Goal: Task Accomplishment & Management: Manage account settings

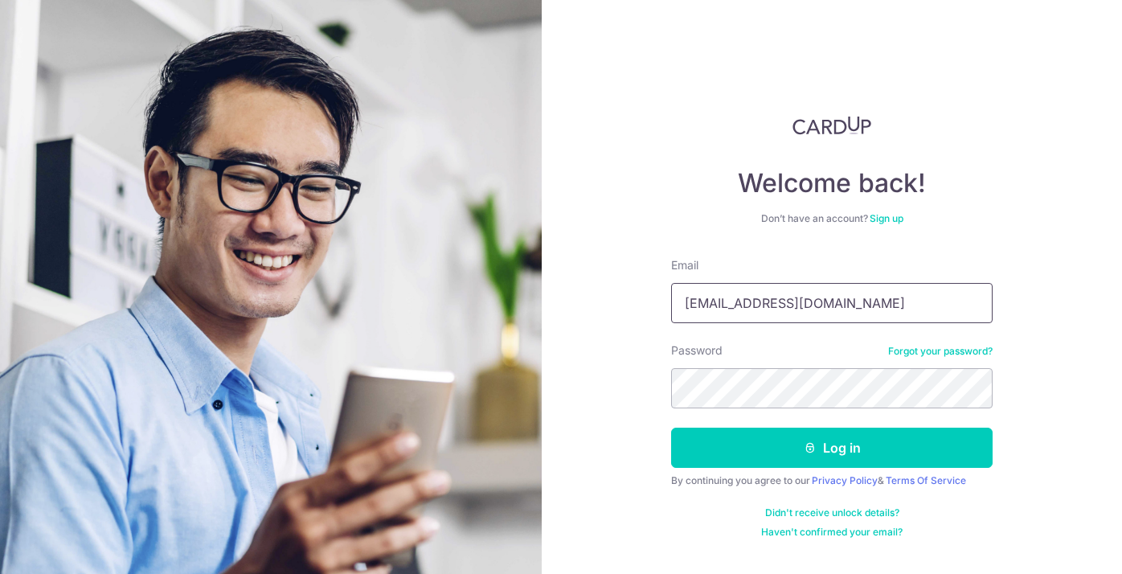
type input "[EMAIL_ADDRESS][DOMAIN_NAME]"
click at [832, 448] on button "Log in" at bounding box center [831, 447] width 321 height 40
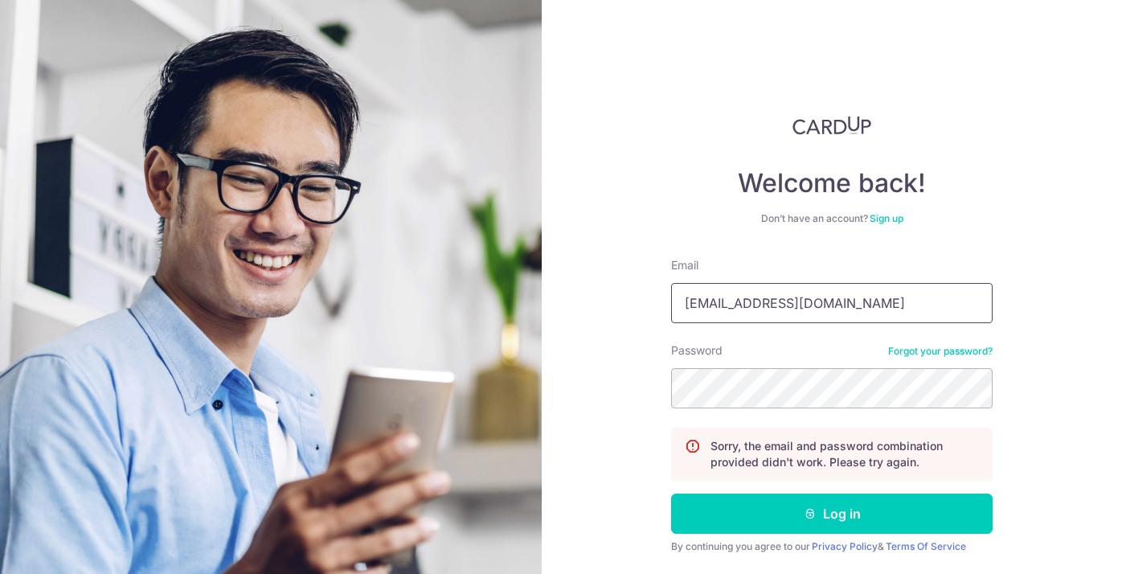
type input "[EMAIL_ADDRESS][DOMAIN_NAME]"
click at [829, 513] on button "Log in" at bounding box center [831, 513] width 321 height 40
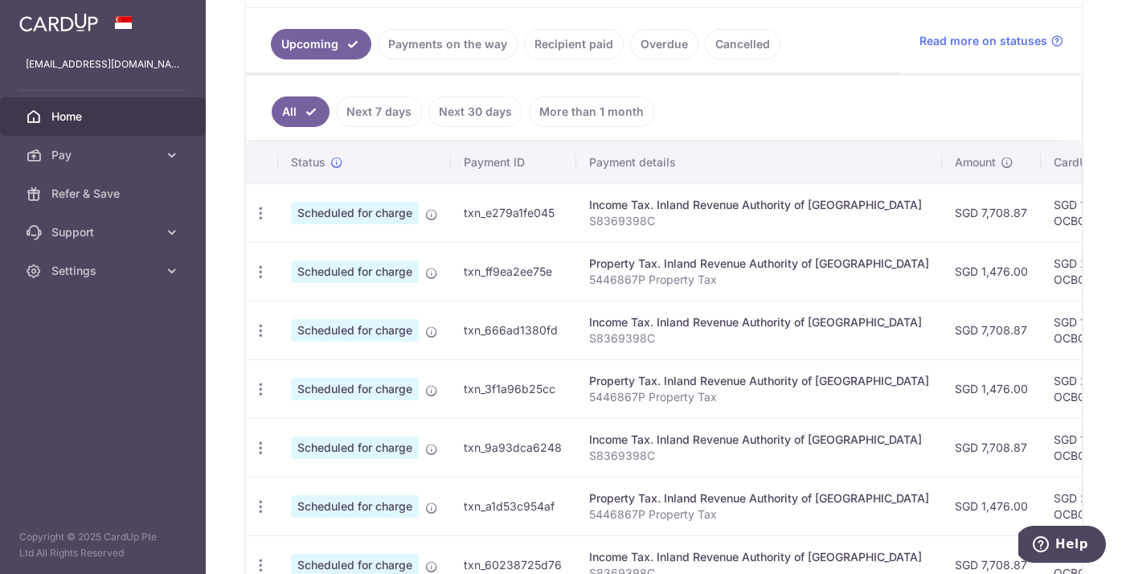
scroll to position [349, 0]
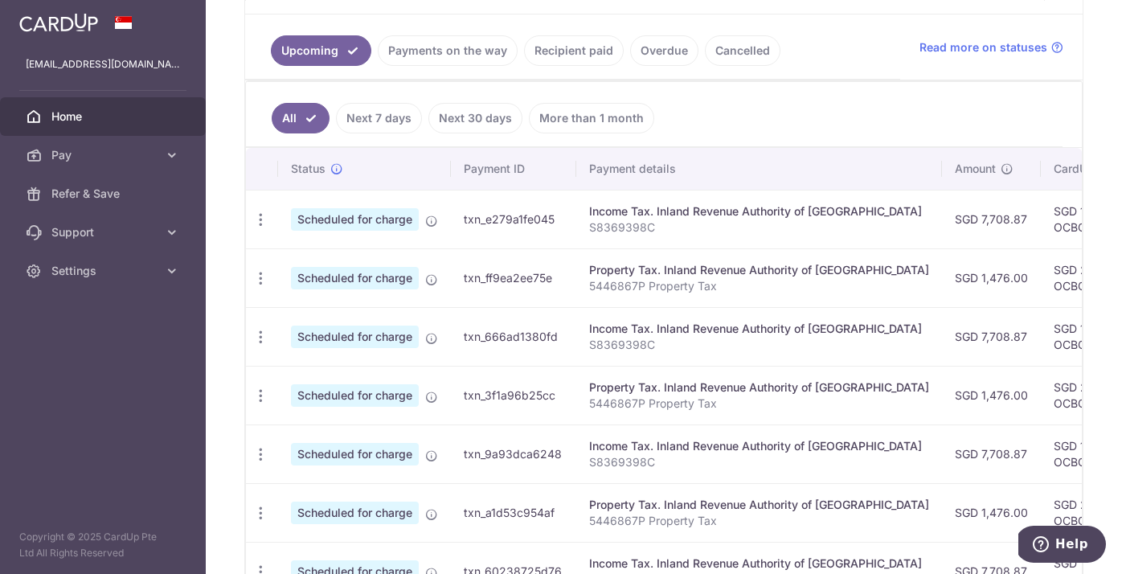
click at [409, 122] on link "Next 7 days" at bounding box center [379, 118] width 86 height 31
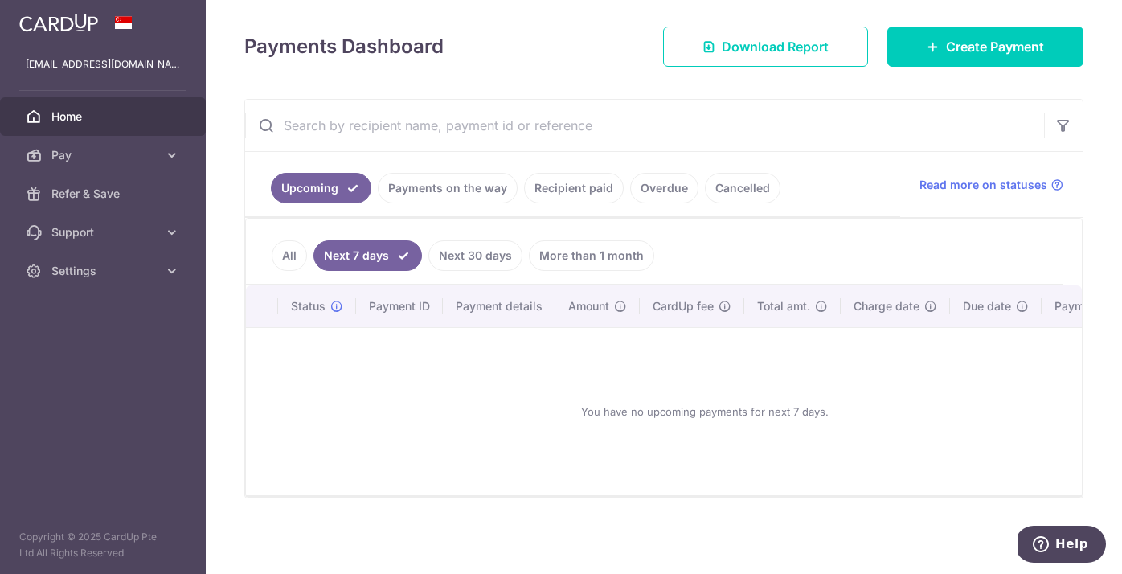
scroll to position [211, 0]
click at [445, 190] on link "Payments on the way" at bounding box center [448, 188] width 140 height 31
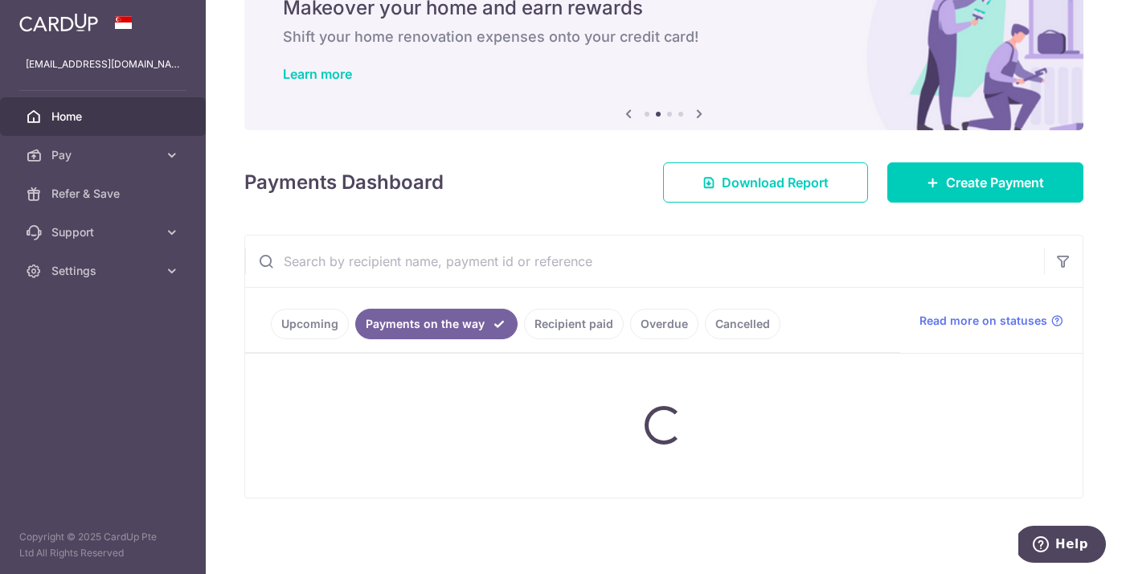
scroll to position [76, 0]
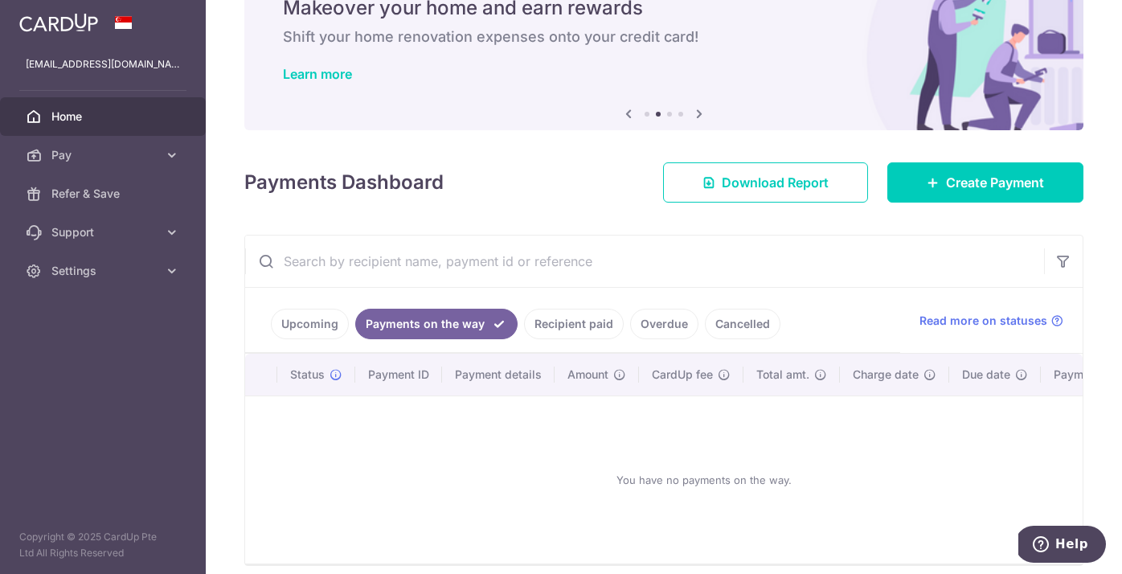
click at [316, 318] on link "Upcoming" at bounding box center [310, 324] width 78 height 31
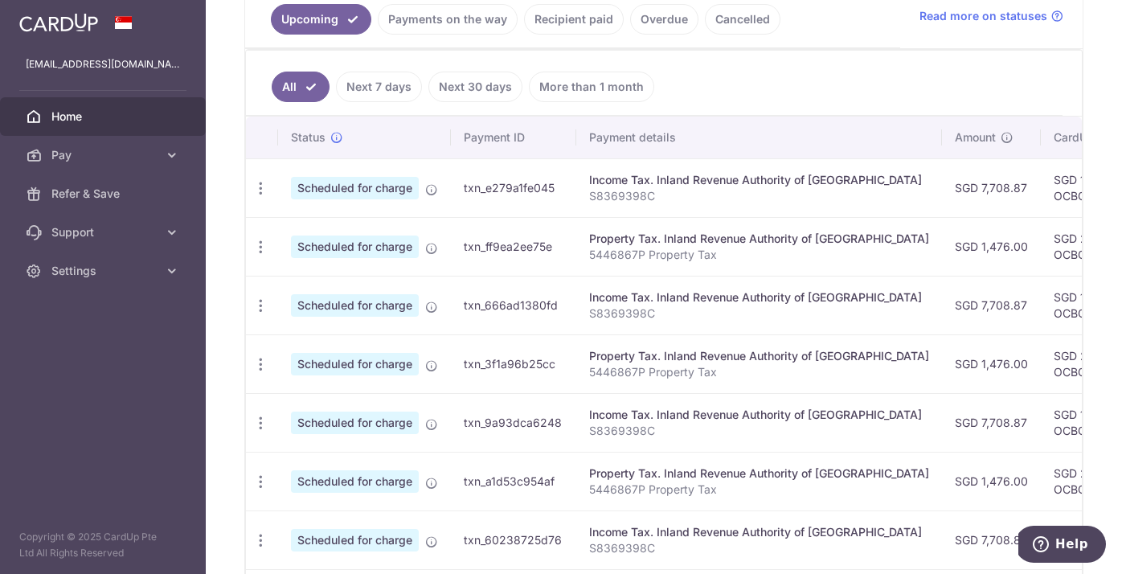
scroll to position [403, 0]
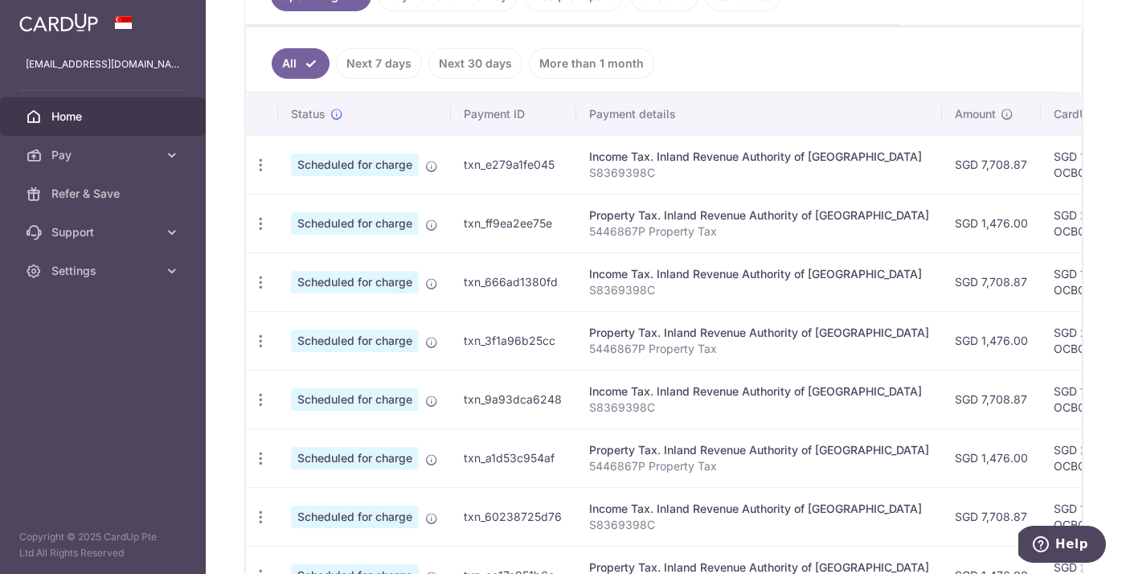
click at [697, 243] on td "Property Tax. Inland Revenue Authority of Singapore 5446867P Property Tax" at bounding box center [759, 223] width 366 height 59
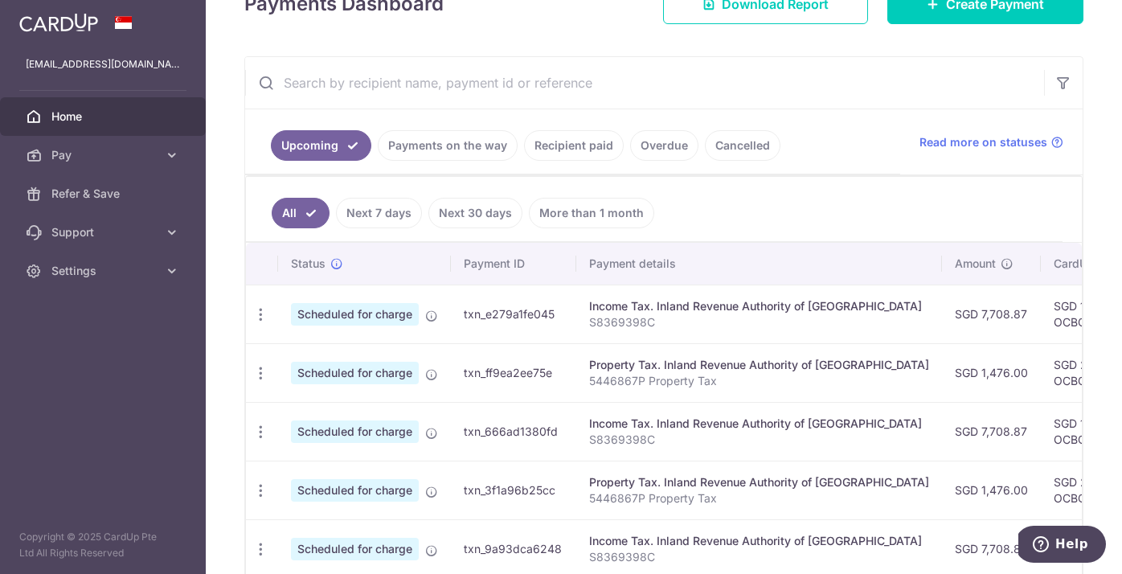
scroll to position [253, 0]
click at [261, 313] on icon "button" at bounding box center [260, 315] width 17 height 17
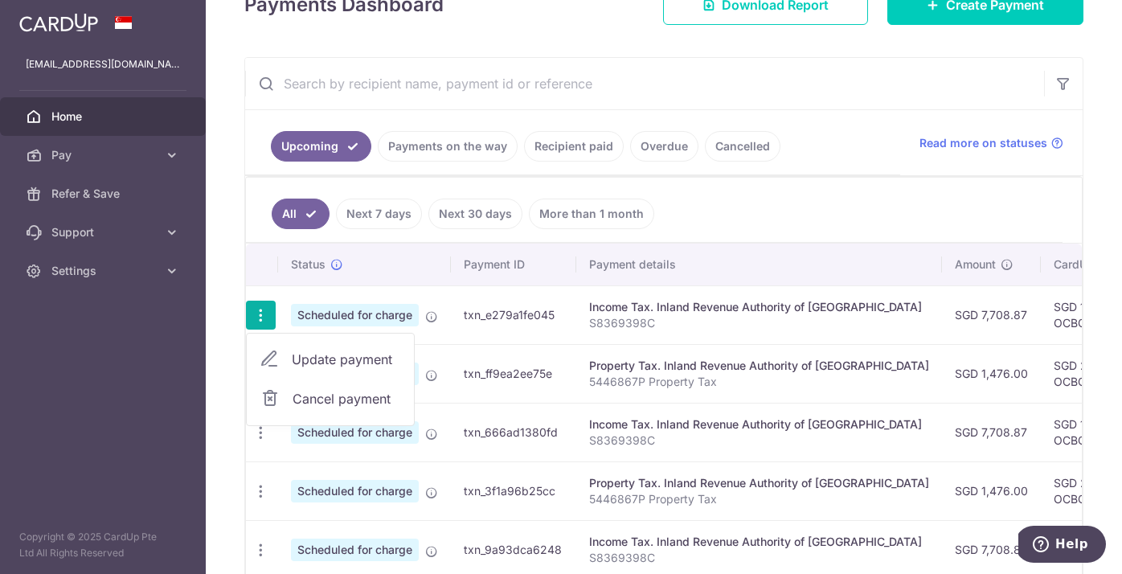
click at [324, 360] on span "Update payment" at bounding box center [346, 359] width 109 height 19
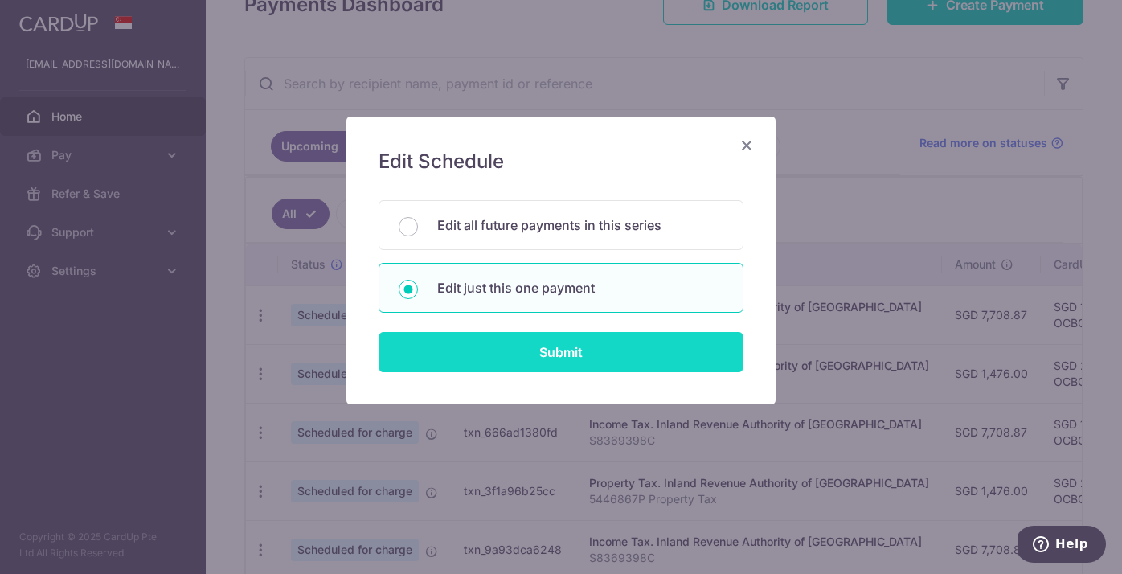
click at [566, 347] on input "Submit" at bounding box center [560, 352] width 365 height 40
radio input "true"
type input "7,708.87"
type input "24/09/2025"
type input "S8369398C"
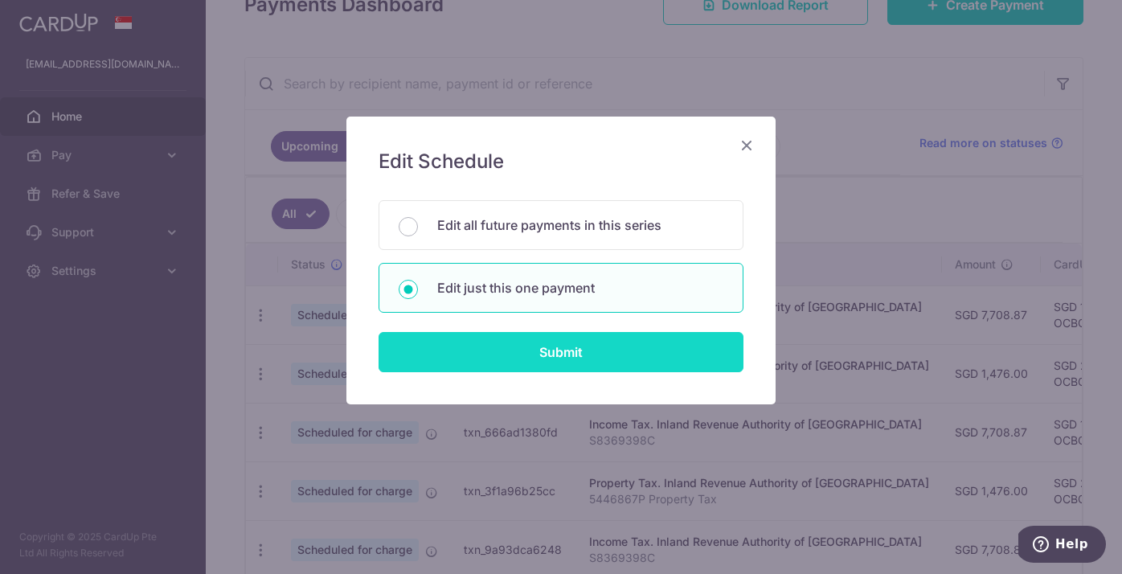
type input "OCBC18"
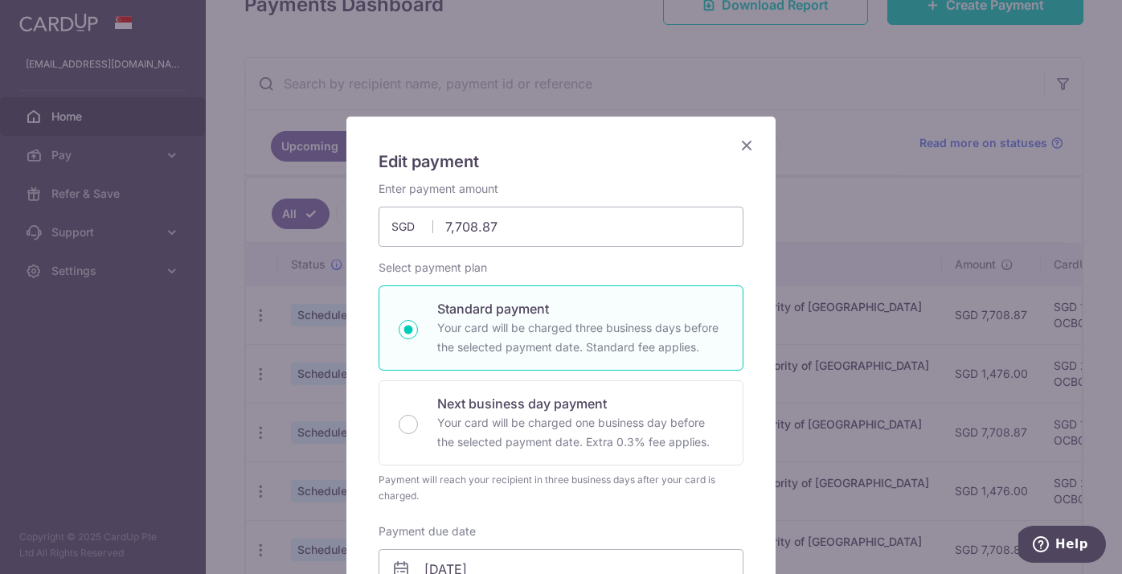
scroll to position [0, 0]
click at [749, 138] on icon "Close" at bounding box center [746, 145] width 19 height 20
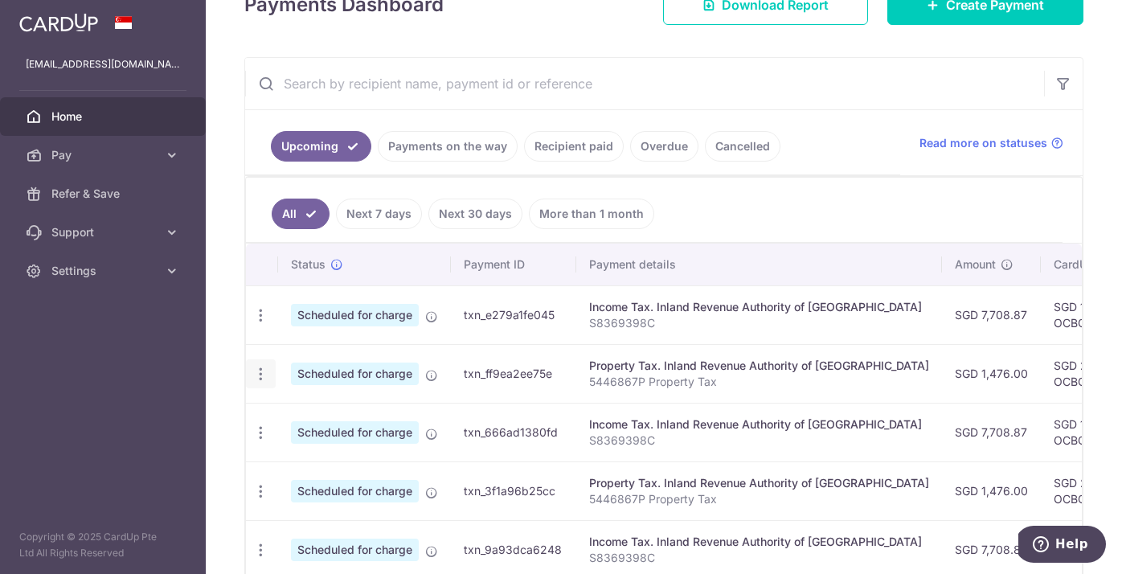
click at [260, 377] on icon "button" at bounding box center [260, 374] width 17 height 17
click at [327, 419] on span "Update payment" at bounding box center [346, 417] width 109 height 19
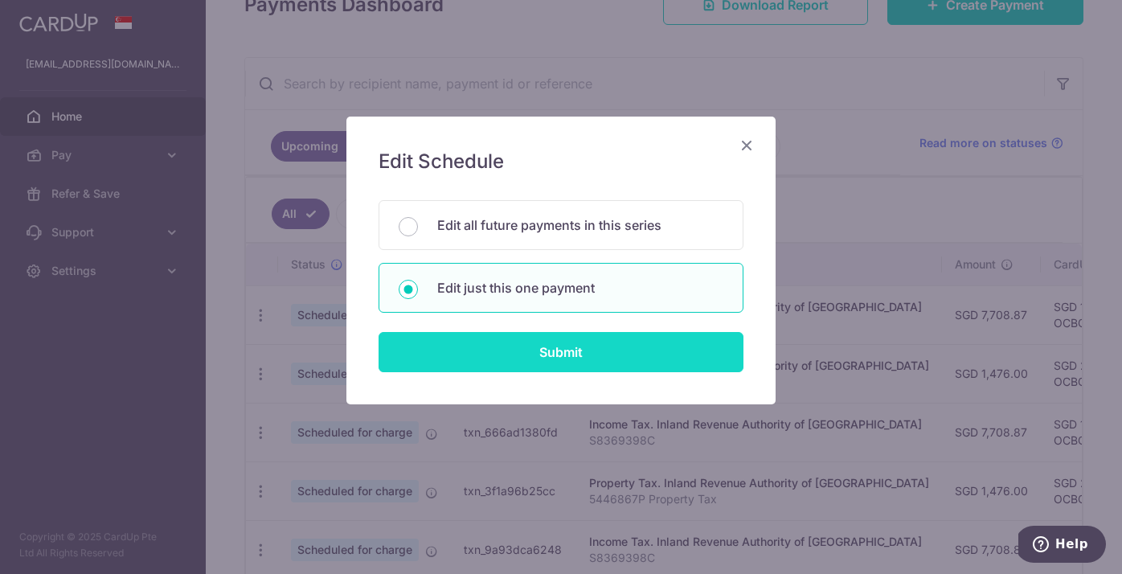
click at [559, 345] on input "Submit" at bounding box center [560, 352] width 365 height 40
type input "1,476.00"
radio input "true"
type input "5446867P"
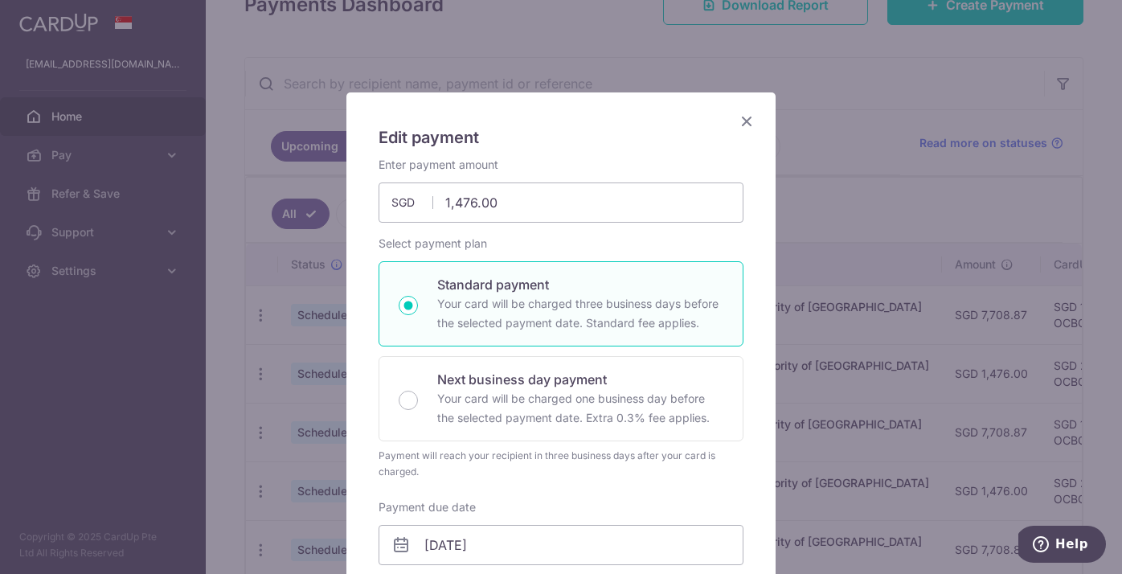
scroll to position [14, 0]
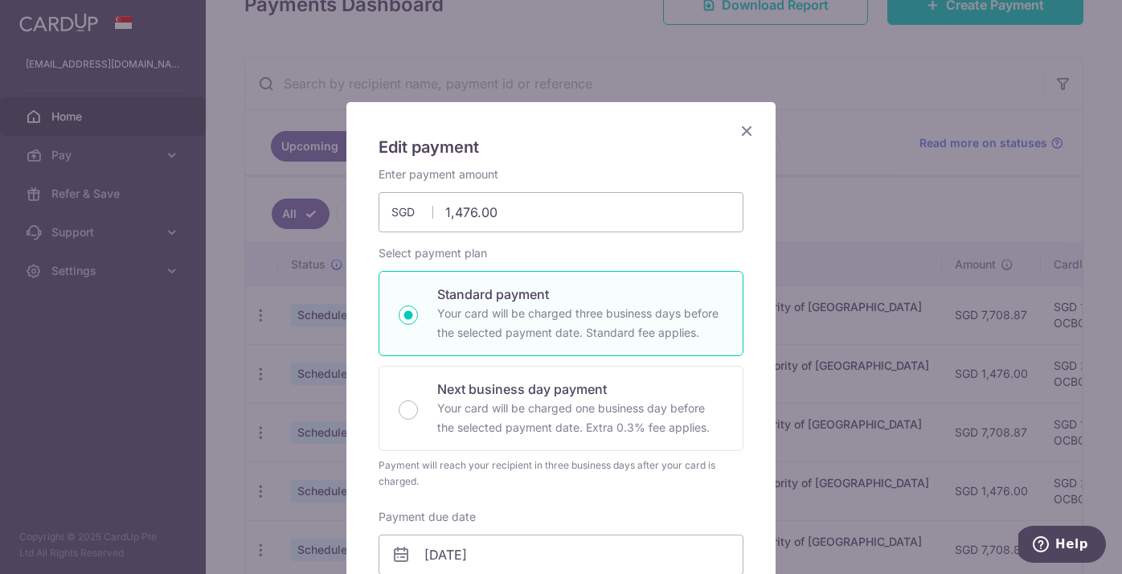
click at [750, 127] on icon "Close" at bounding box center [746, 131] width 19 height 20
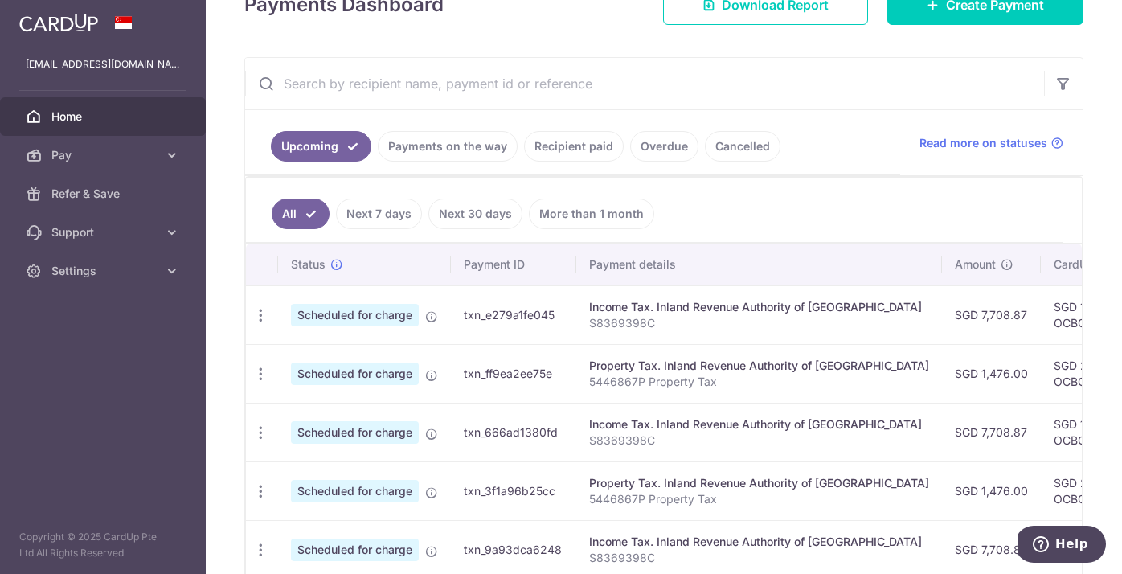
click at [581, 215] on link "More than 1 month" at bounding box center [591, 213] width 125 height 31
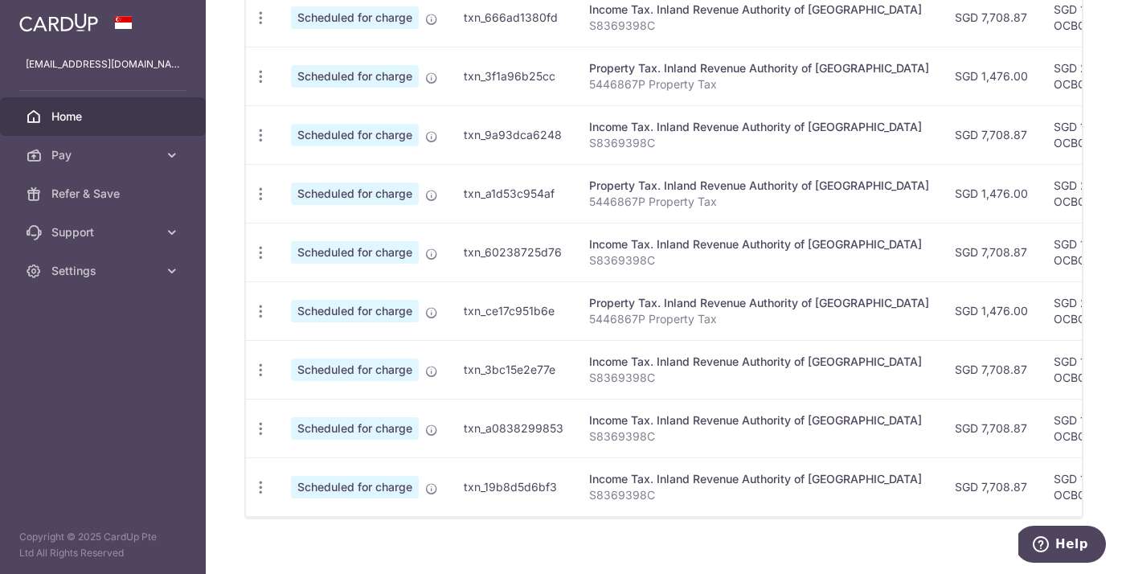
scroll to position [576, 0]
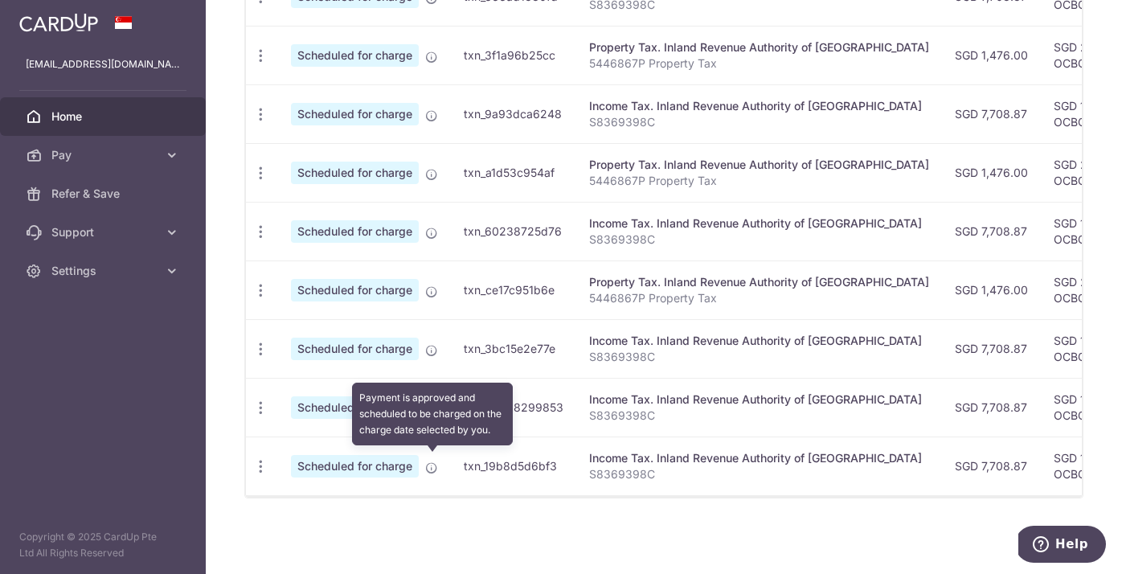
click at [432, 462] on icon at bounding box center [431, 467] width 13 height 13
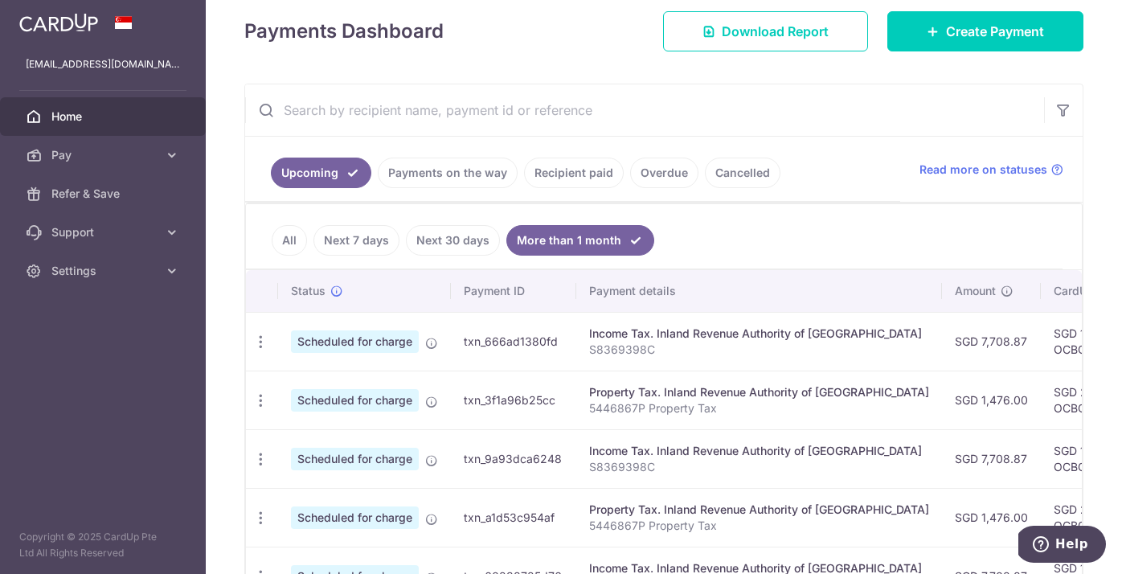
scroll to position [217, 0]
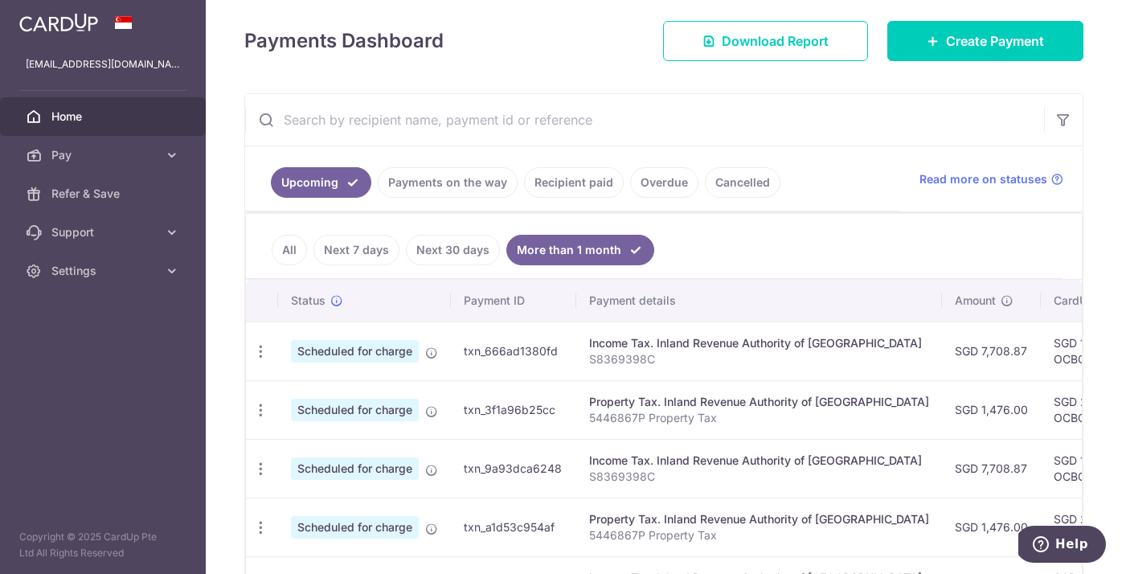
click at [654, 190] on link "Overdue" at bounding box center [664, 182] width 68 height 31
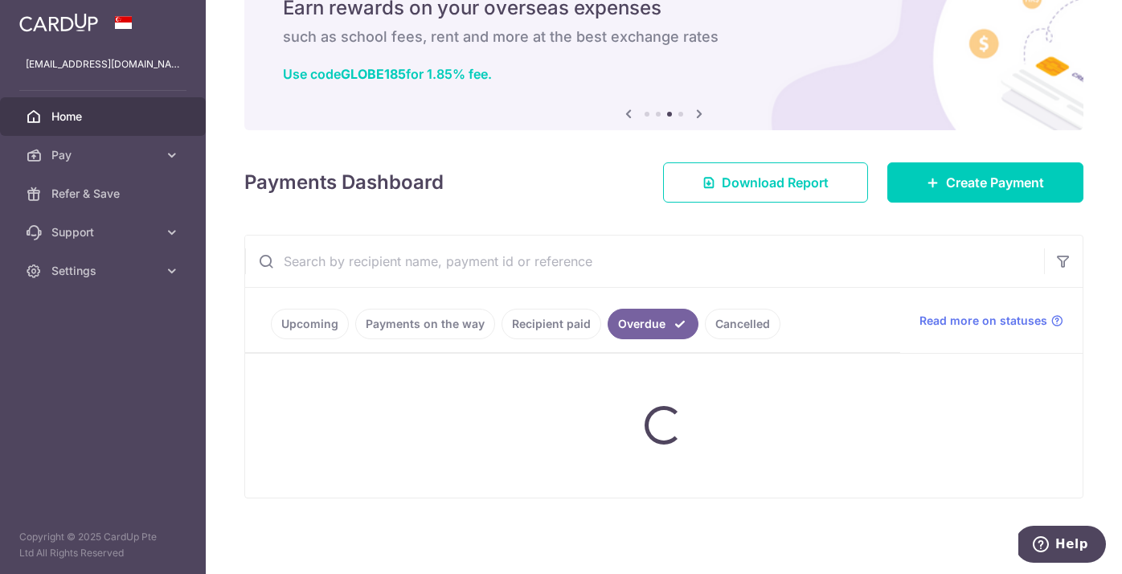
scroll to position [76, 0]
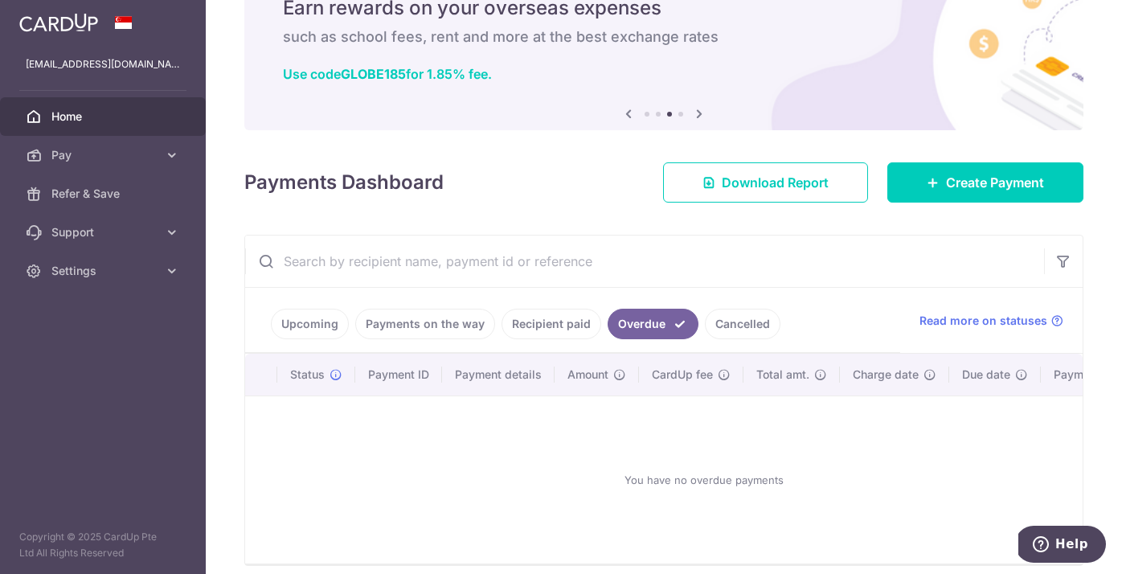
click at [742, 324] on link "Cancelled" at bounding box center [743, 324] width 76 height 31
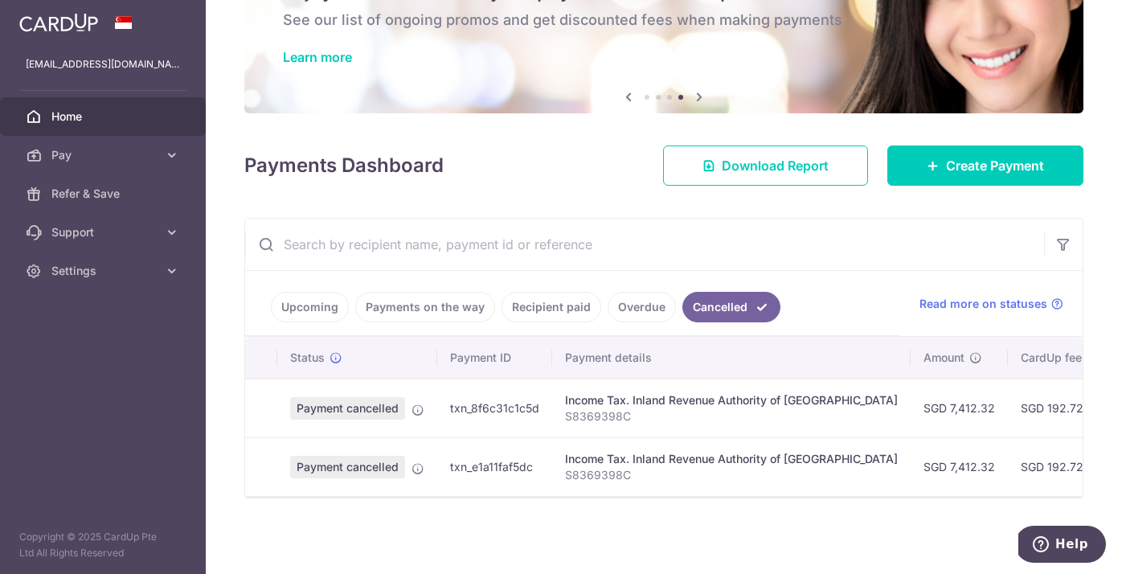
click at [565, 312] on link "Recipient paid" at bounding box center [551, 307] width 100 height 31
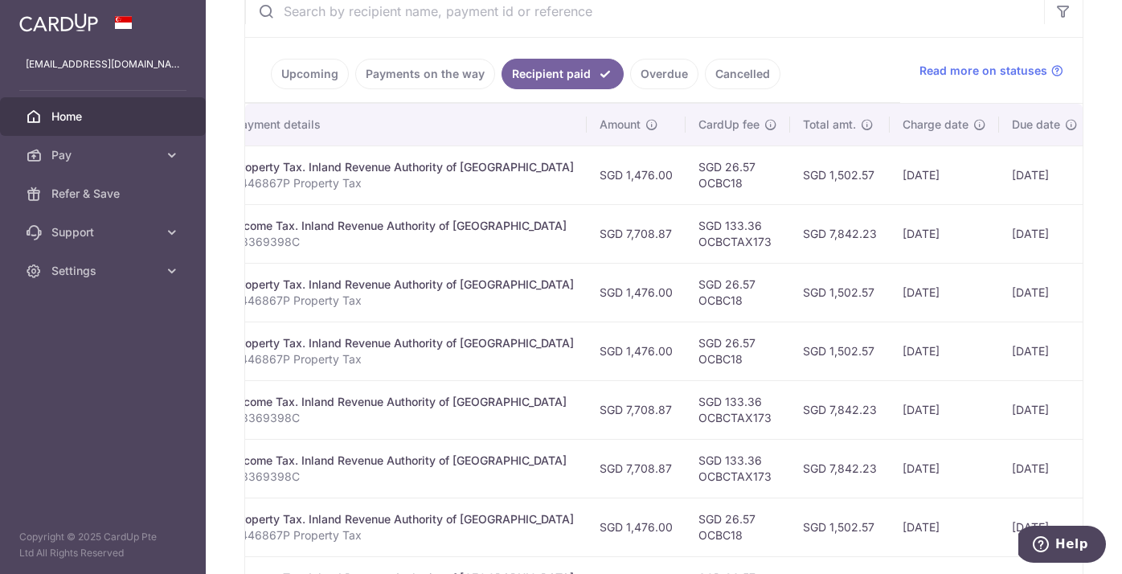
scroll to position [319, 0]
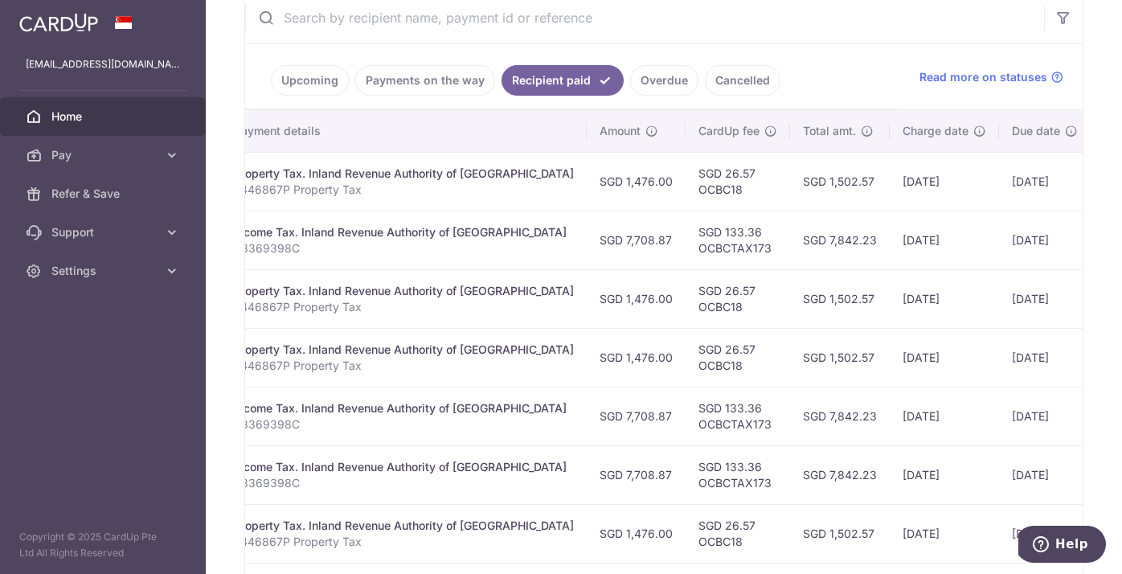
click at [316, 83] on link "Upcoming" at bounding box center [310, 80] width 78 height 31
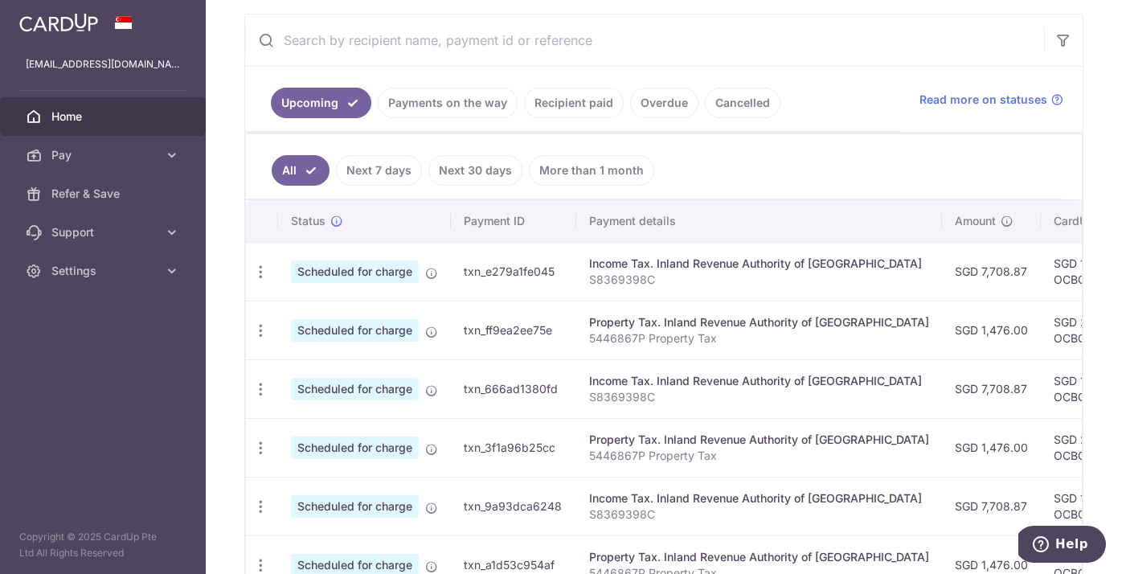
scroll to position [0, 0]
click at [562, 94] on link "Recipient paid" at bounding box center [574, 103] width 100 height 31
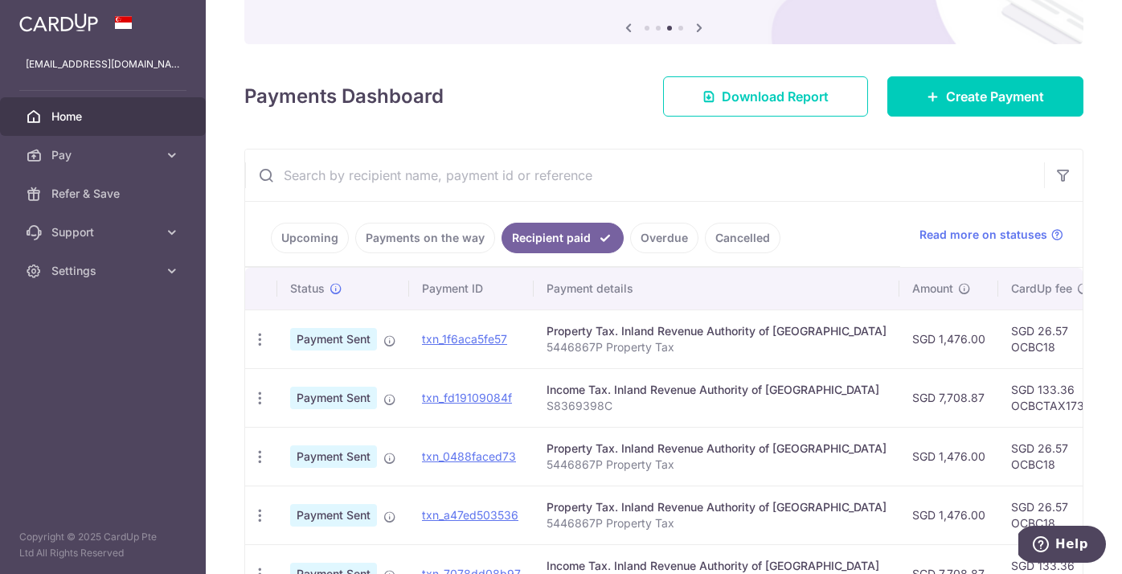
click at [316, 245] on link "Upcoming" at bounding box center [310, 238] width 78 height 31
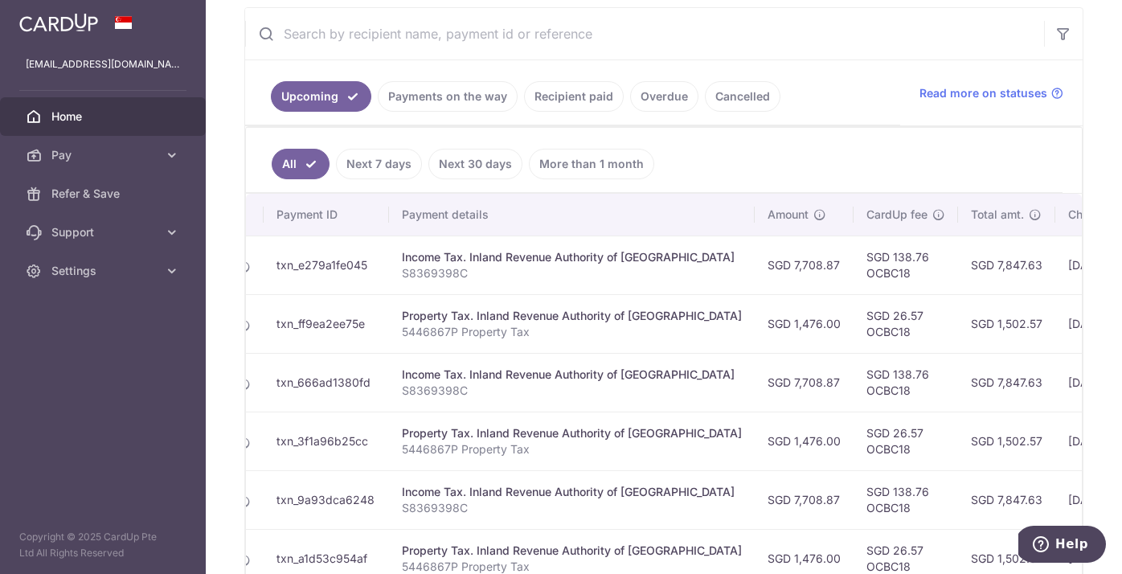
scroll to position [300, 0]
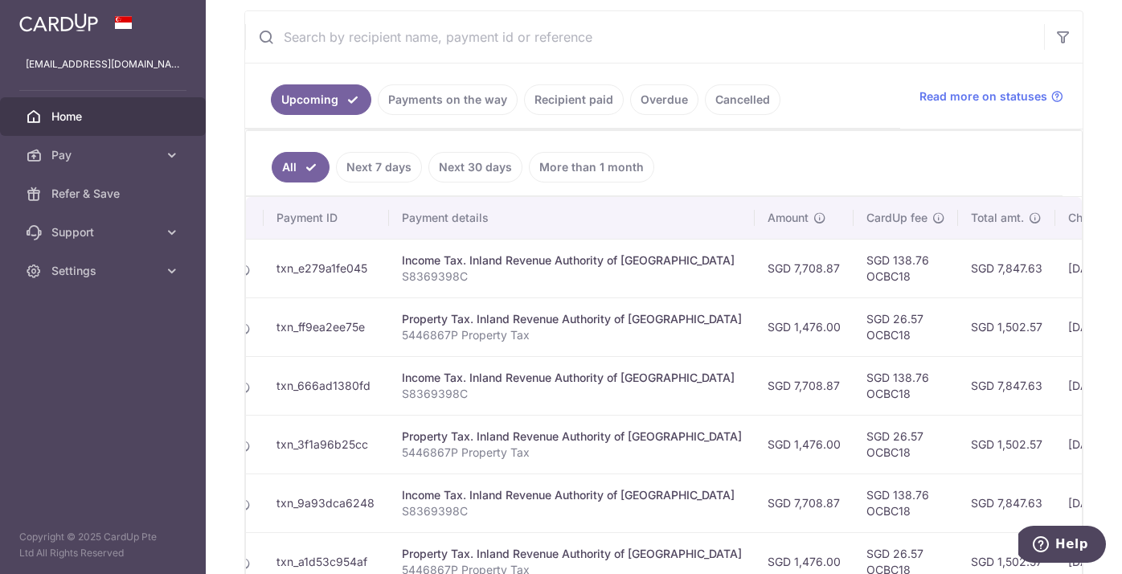
click at [394, 174] on link "Next 7 days" at bounding box center [379, 167] width 86 height 31
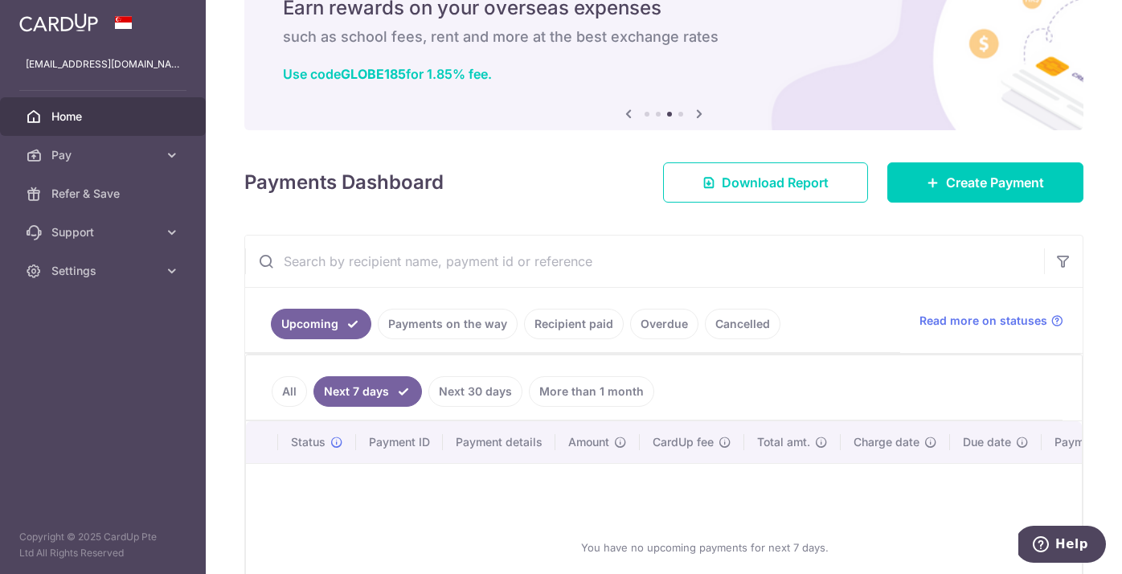
click at [585, 329] on link "Recipient paid" at bounding box center [574, 324] width 100 height 31
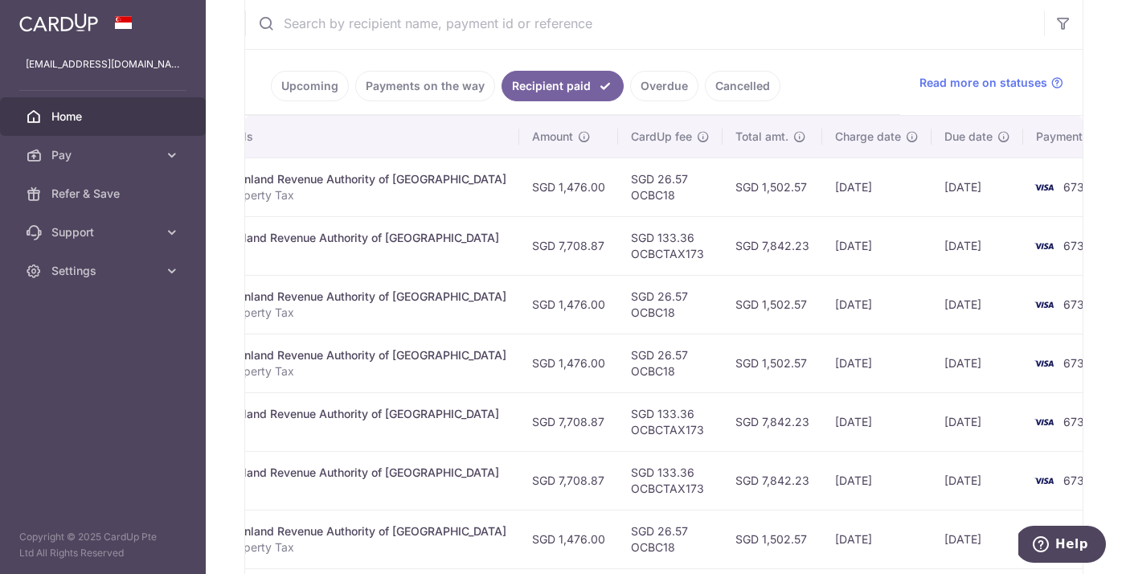
scroll to position [308, 0]
